Goal: Information Seeking & Learning: Learn about a topic

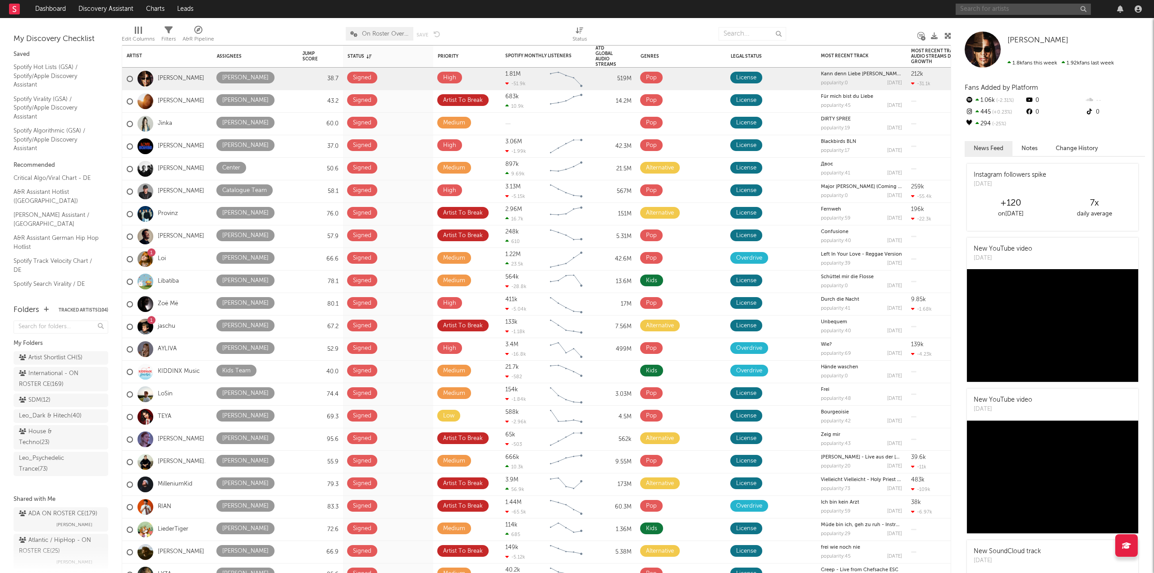
click at [962, 10] on input "text" at bounding box center [1023, 9] width 135 height 11
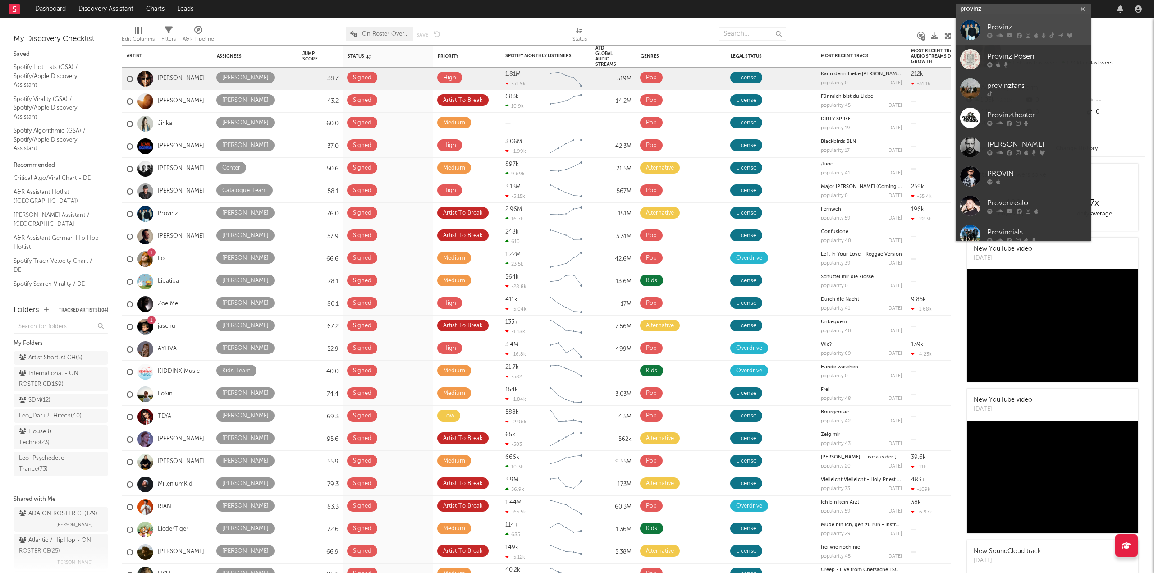
type input "provinz"
click at [996, 38] on link "Provinz" at bounding box center [1023, 29] width 135 height 29
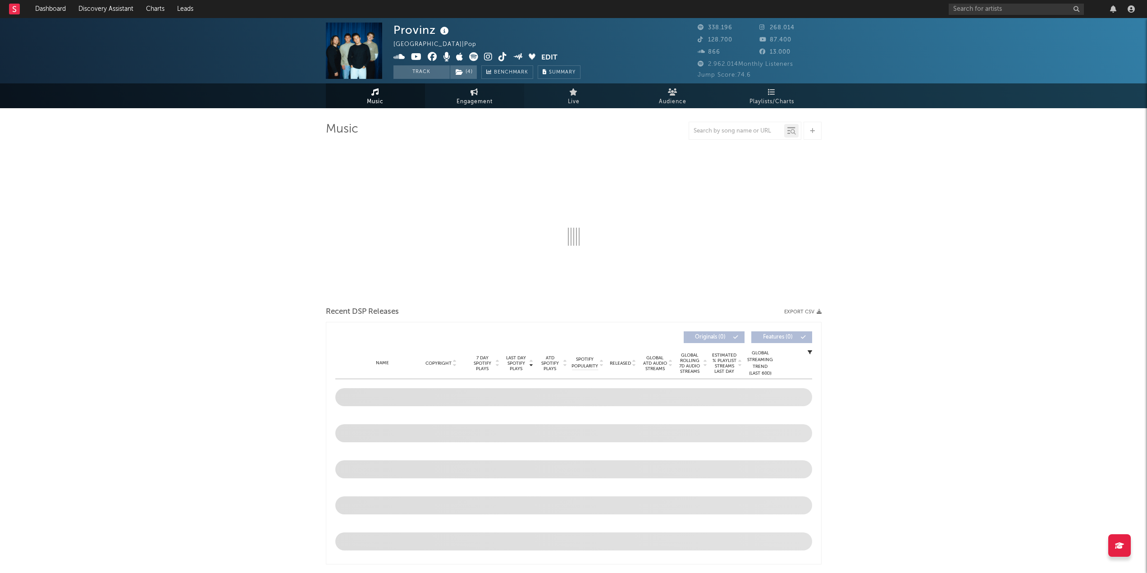
click at [464, 94] on link "Engagement" at bounding box center [474, 95] width 99 height 25
select select "1w"
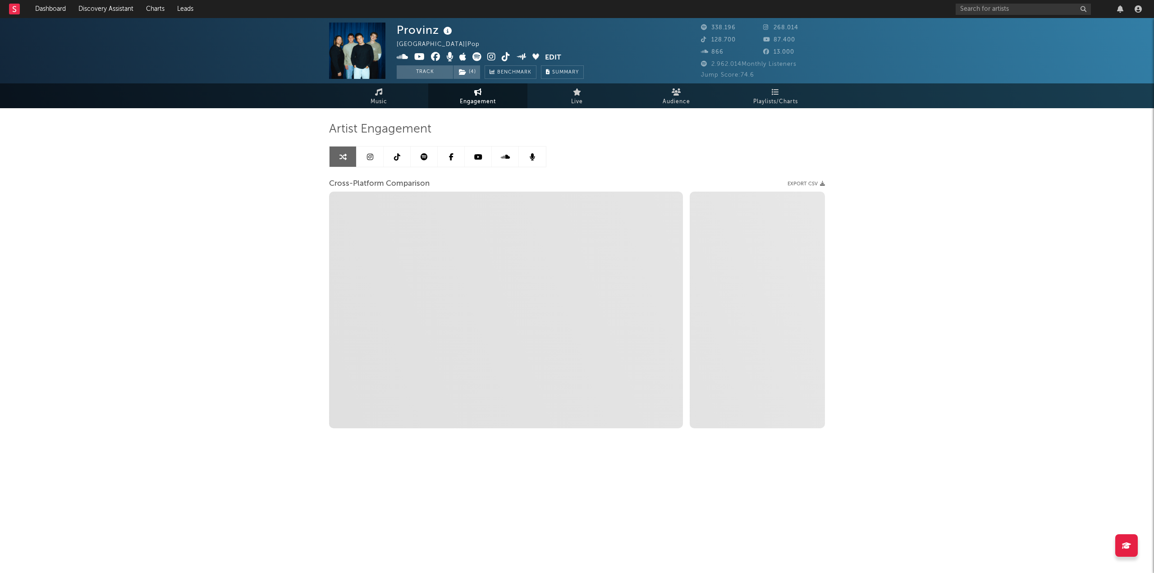
click at [431, 153] on link at bounding box center [424, 156] width 27 height 20
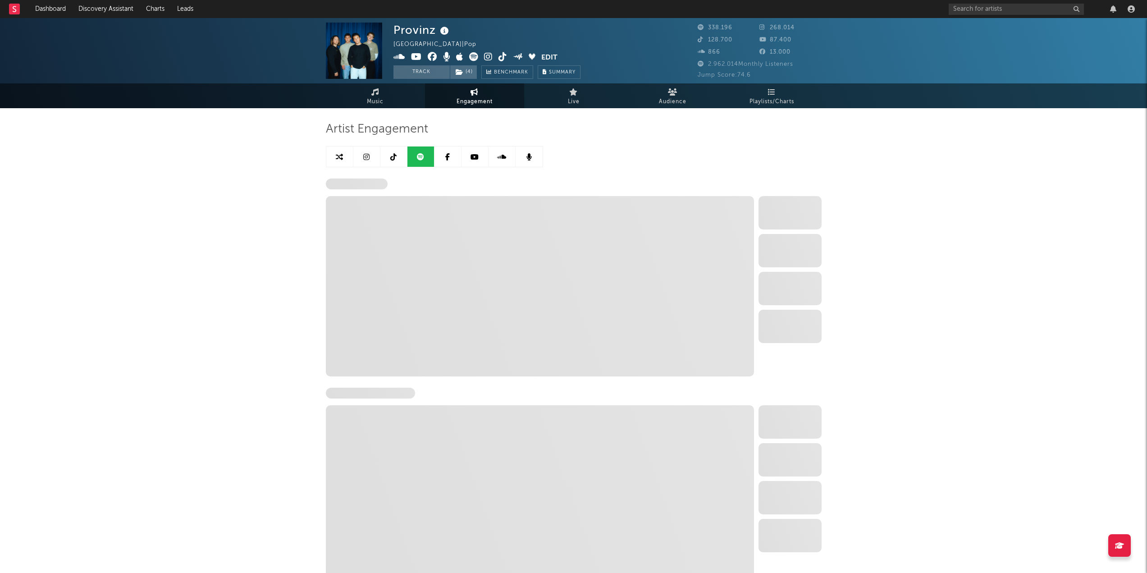
select select "6m"
select select "1w"
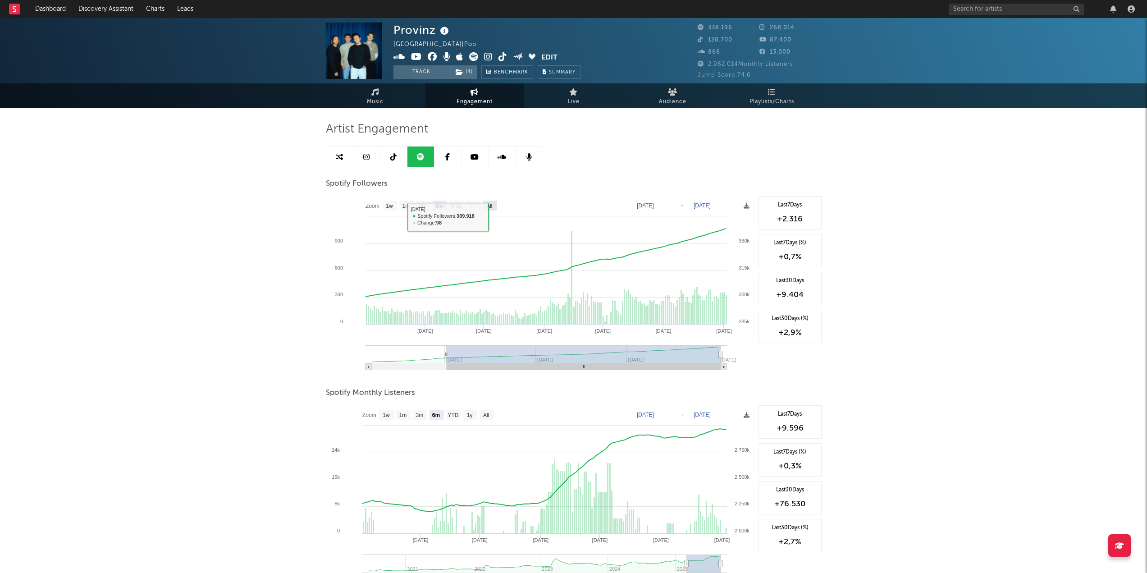
click at [495, 205] on rect at bounding box center [490, 206] width 14 height 10
select select "All"
type input "[DATE]"
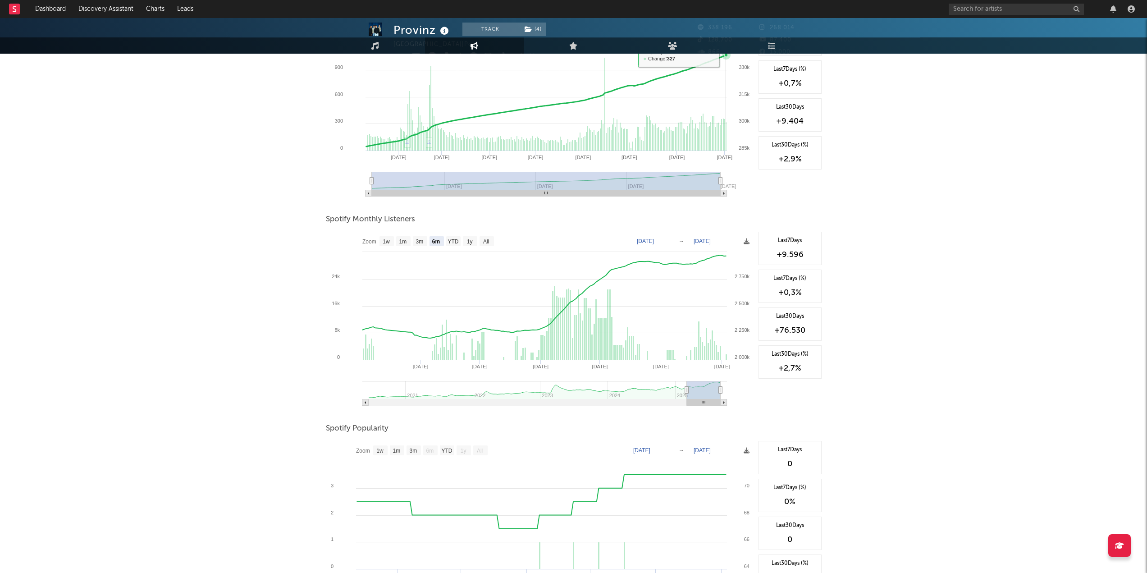
scroll to position [180, 0]
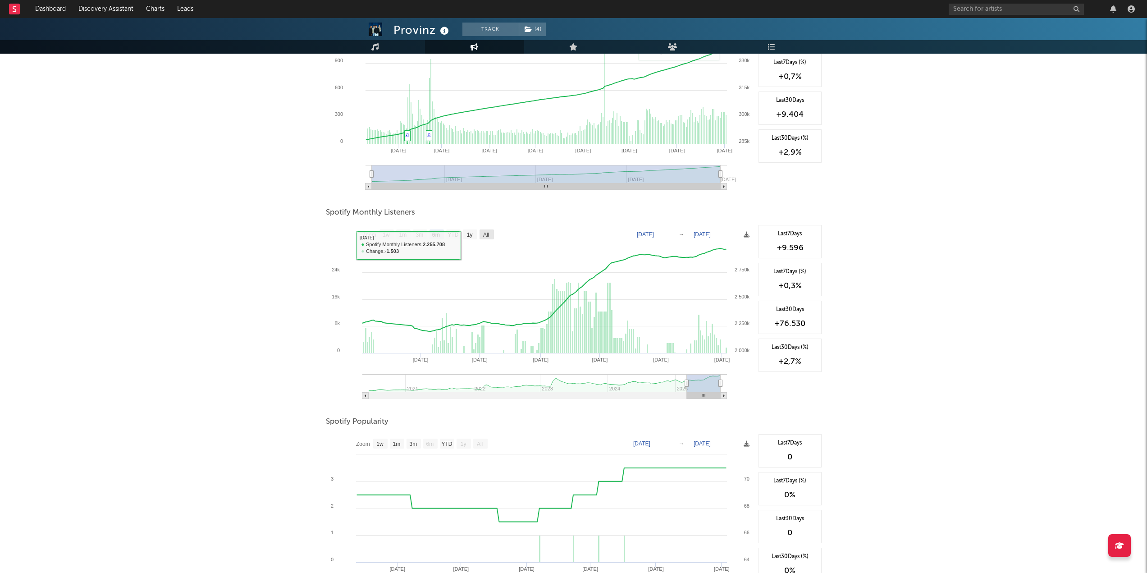
click at [491, 238] on rect at bounding box center [487, 234] width 14 height 10
select select "All"
type input "[DATE]"
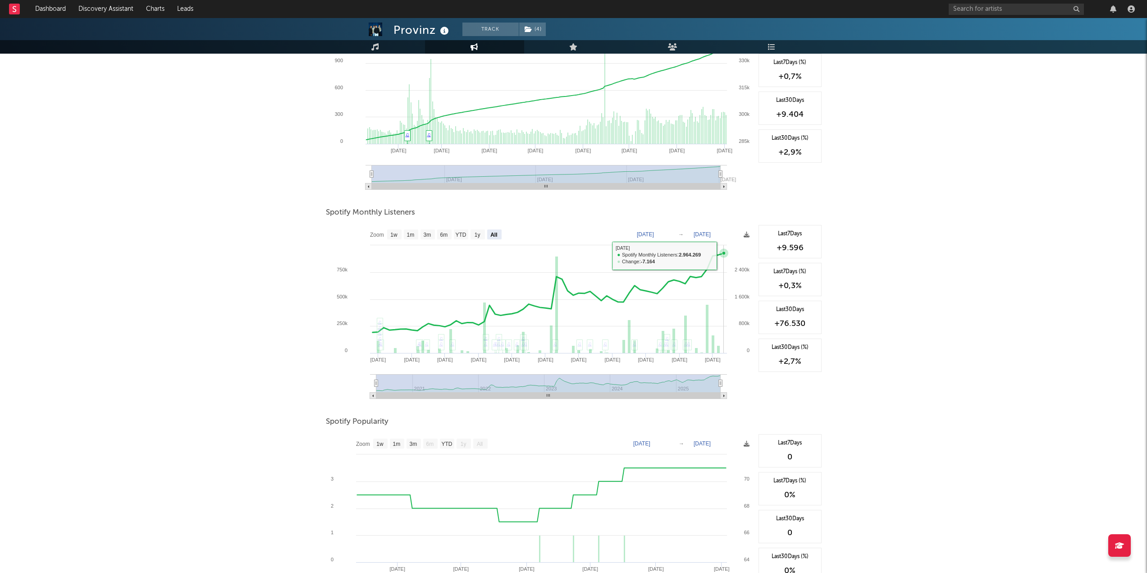
click at [724, 256] on icon at bounding box center [723, 253] width 9 height 9
click at [726, 252] on icon at bounding box center [723, 253] width 9 height 9
